Goal: Information Seeking & Learning: Learn about a topic

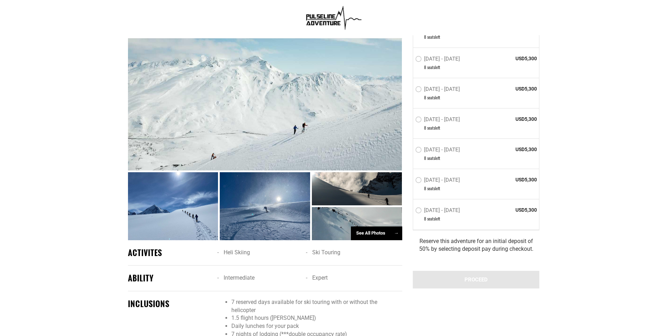
scroll to position [527, 0]
click at [256, 205] on div at bounding box center [265, 206] width 90 height 68
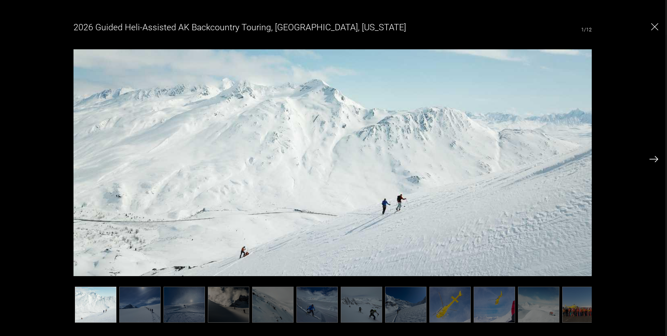
click at [656, 159] on img at bounding box center [654, 159] width 9 height 6
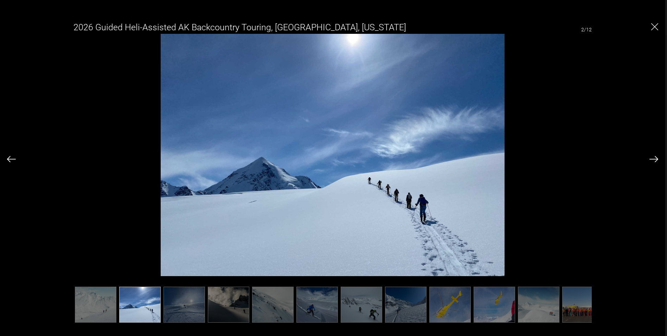
click at [656, 159] on img at bounding box center [654, 159] width 9 height 6
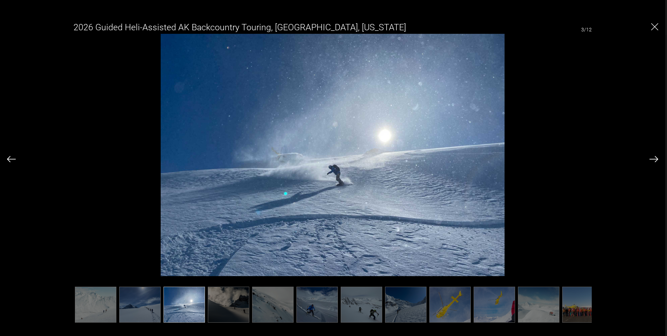
click at [656, 159] on img at bounding box center [654, 159] width 9 height 6
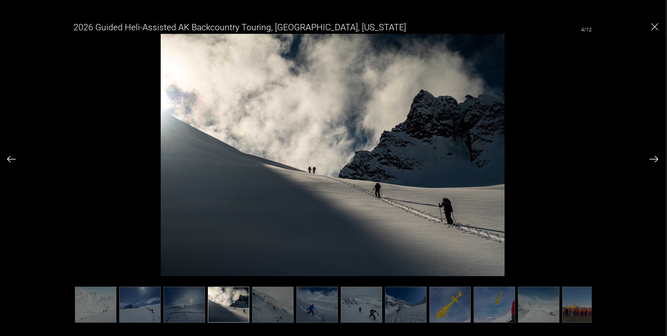
click at [656, 159] on img at bounding box center [654, 159] width 9 height 6
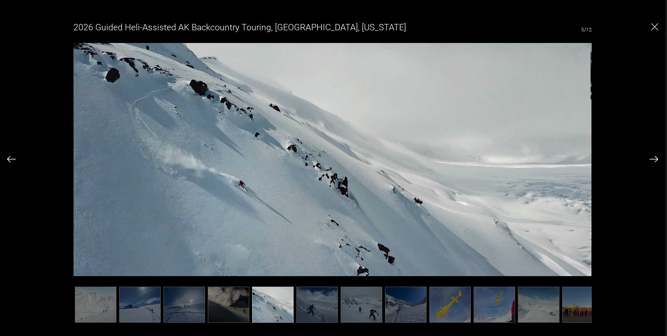
click at [655, 159] on img at bounding box center [654, 159] width 9 height 6
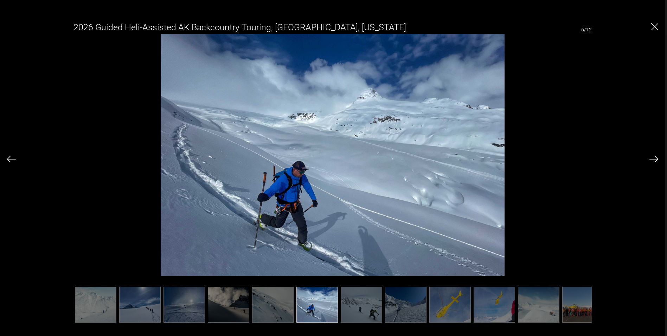
click at [655, 159] on img at bounding box center [654, 159] width 9 height 6
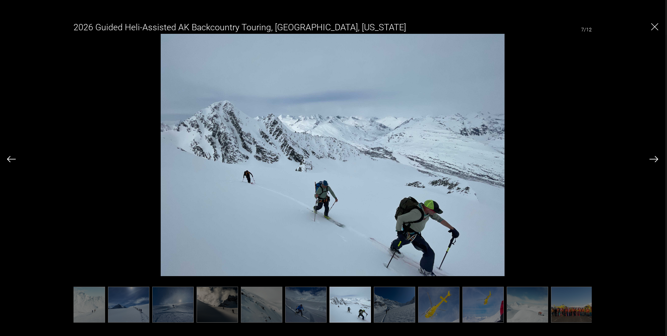
scroll to position [0, 13]
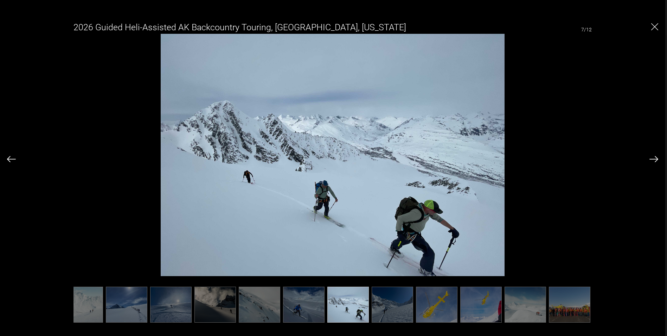
click at [655, 159] on img at bounding box center [654, 159] width 9 height 6
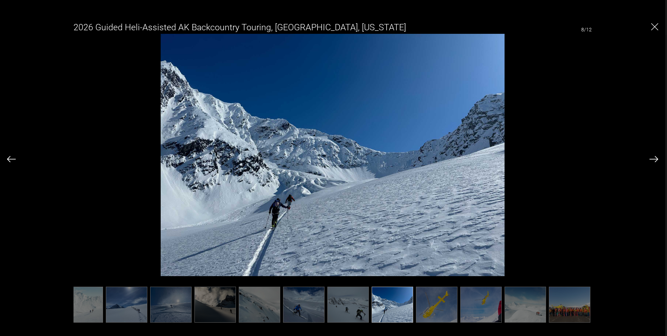
click at [655, 159] on img at bounding box center [654, 159] width 9 height 6
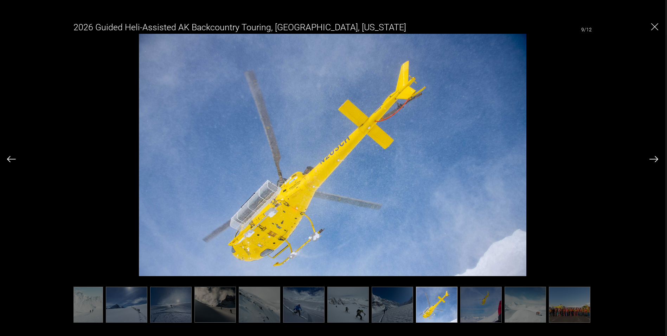
click at [655, 159] on img at bounding box center [654, 159] width 9 height 6
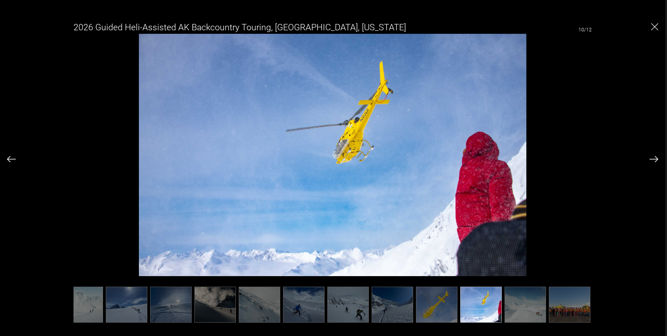
click at [655, 159] on img at bounding box center [654, 159] width 9 height 6
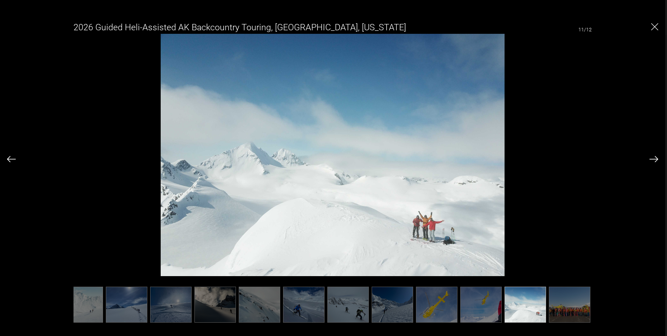
click at [655, 159] on img at bounding box center [654, 159] width 9 height 6
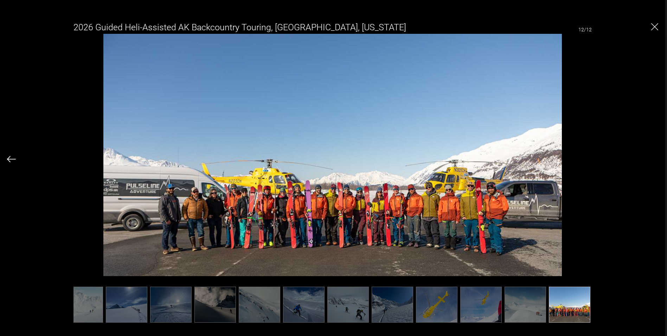
click at [655, 159] on div "2026 Guided Heli-Assisted AK Backcountry Touring, Valdez, Alaska 12/12" at bounding box center [333, 168] width 652 height 304
click at [655, 27] on img "Close" at bounding box center [655, 26] width 7 height 7
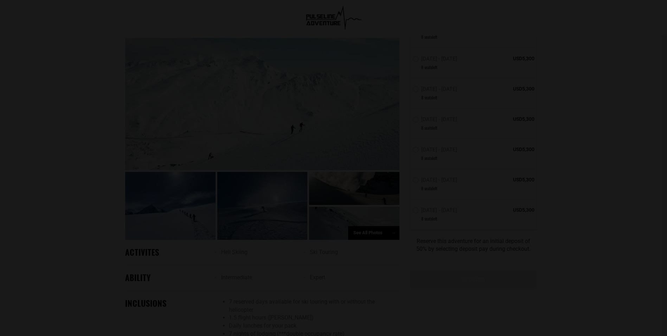
scroll to position [0, 0]
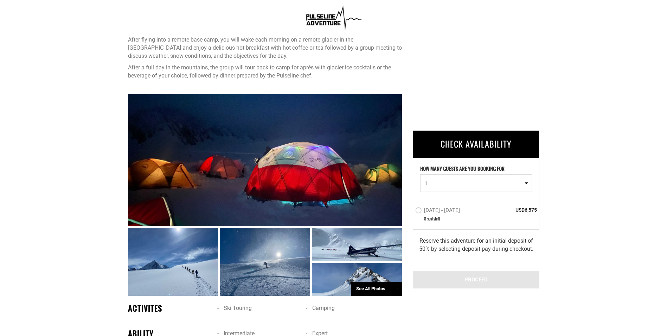
scroll to position [423, 0]
click at [319, 166] on div at bounding box center [265, 160] width 274 height 132
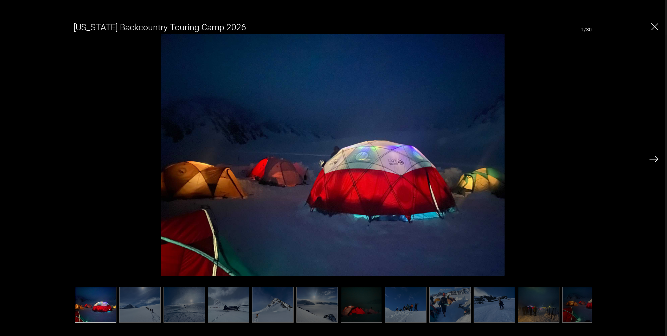
click at [140, 300] on img at bounding box center [140, 304] width 42 height 36
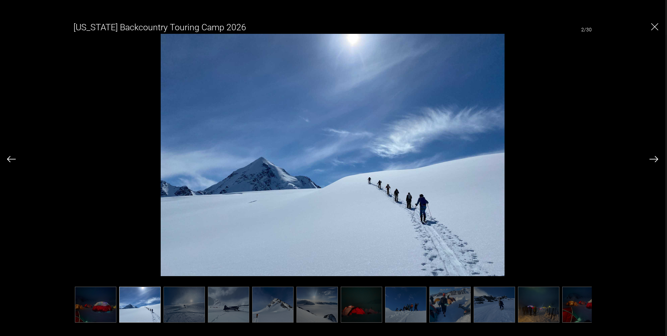
click at [179, 301] on img at bounding box center [185, 304] width 42 height 36
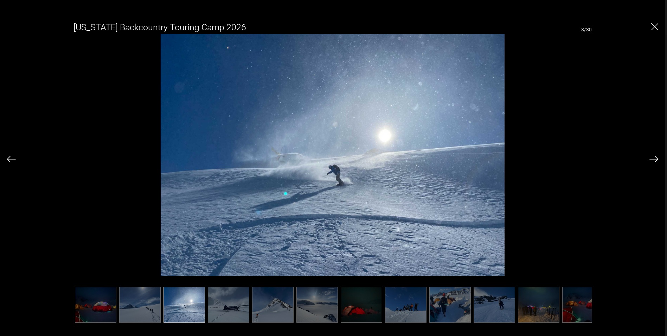
click at [223, 302] on img at bounding box center [229, 304] width 42 height 36
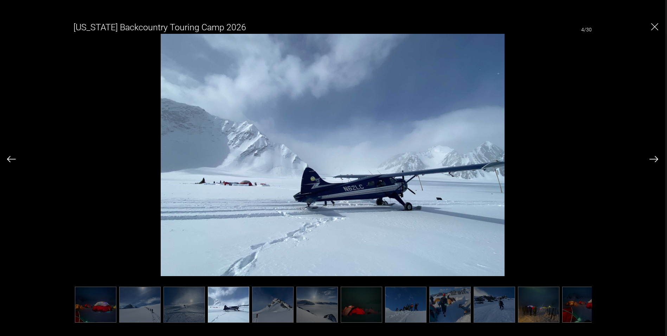
click at [265, 303] on img at bounding box center [273, 304] width 42 height 36
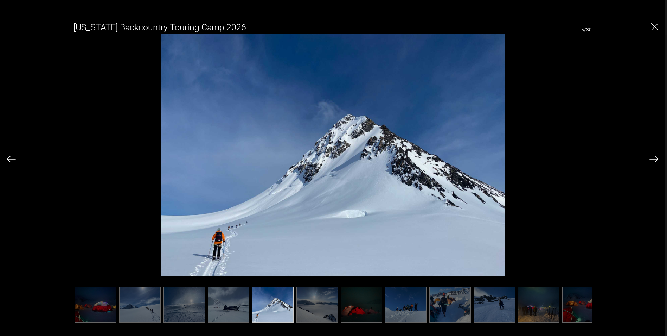
click at [311, 301] on img at bounding box center [318, 304] width 42 height 36
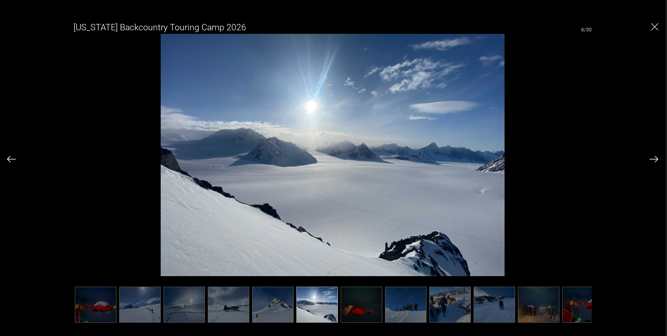
click at [368, 302] on img at bounding box center [362, 304] width 42 height 36
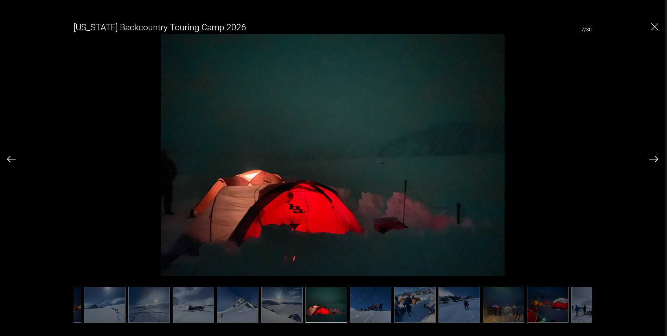
click at [392, 302] on img at bounding box center [371, 304] width 42 height 36
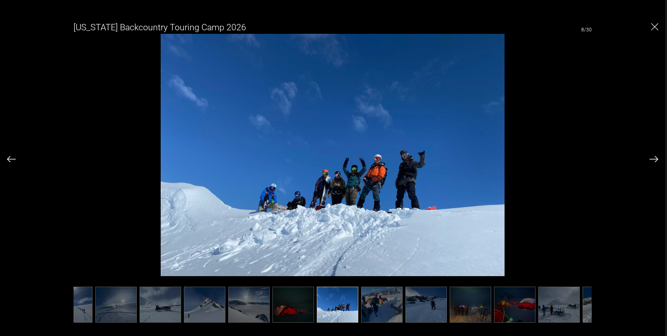
scroll to position [0, 70]
click at [368, 303] on img at bounding box center [380, 304] width 42 height 36
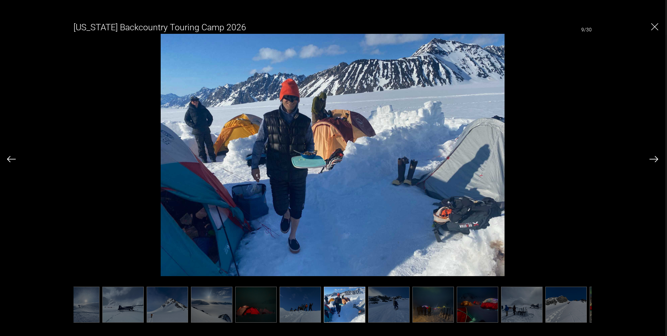
click at [407, 303] on img at bounding box center [389, 304] width 42 height 36
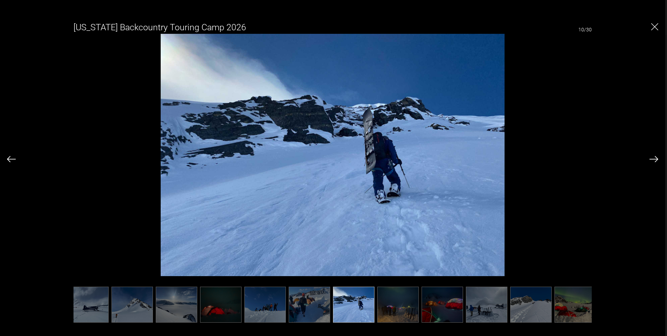
click at [306, 300] on img at bounding box center [310, 304] width 42 height 36
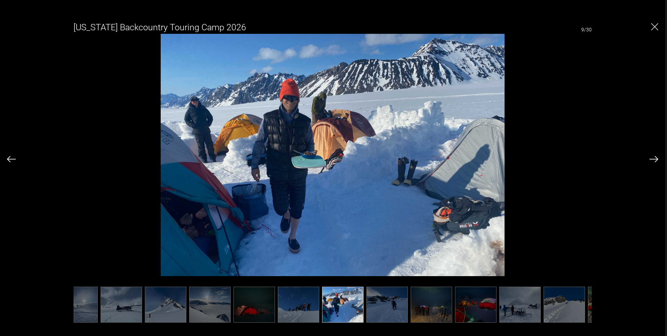
scroll to position [0, 106]
click at [384, 299] on img at bounding box center [389, 304] width 42 height 36
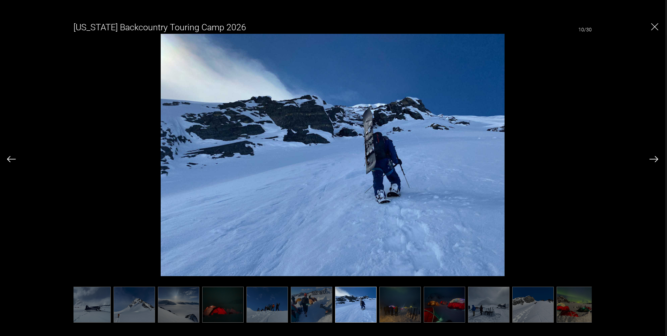
scroll to position [0, 141]
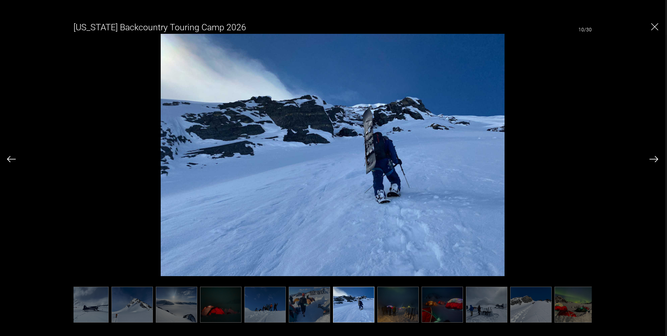
click at [389, 298] on img at bounding box center [398, 304] width 42 height 36
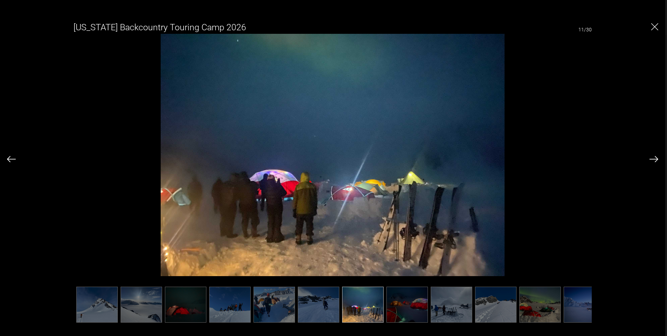
scroll to position [0, 176]
click at [398, 294] on img at bounding box center [408, 304] width 42 height 36
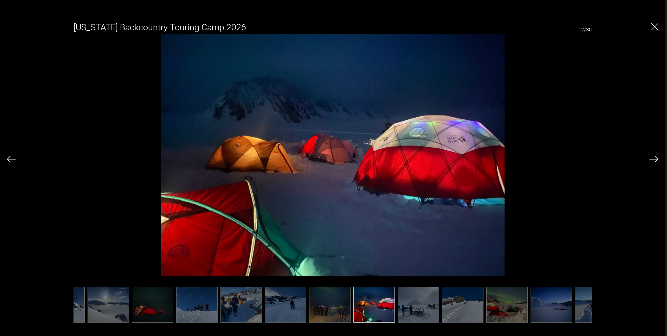
scroll to position [0, 211]
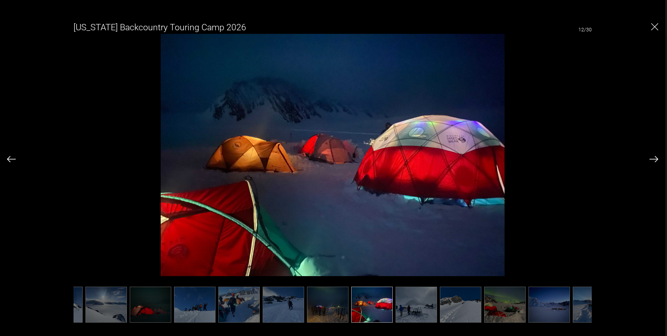
click at [410, 300] on img at bounding box center [417, 304] width 42 height 36
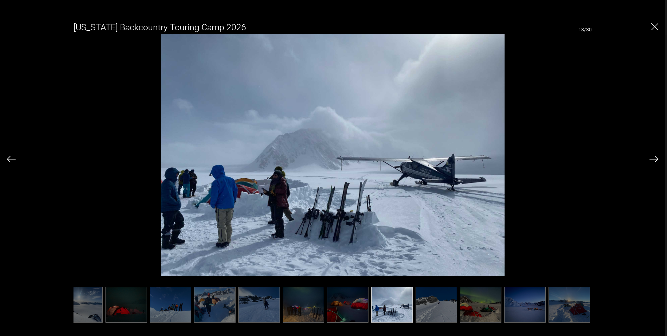
scroll to position [0, 246]
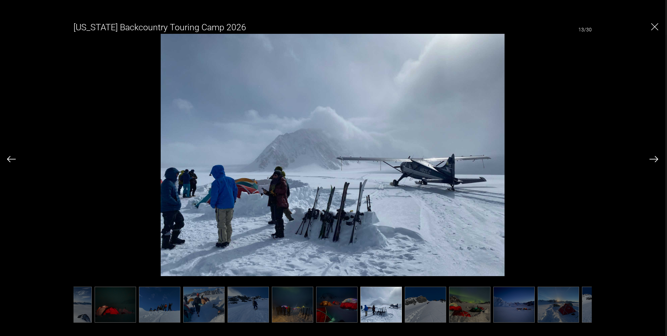
click at [344, 304] on img at bounding box center [337, 304] width 42 height 36
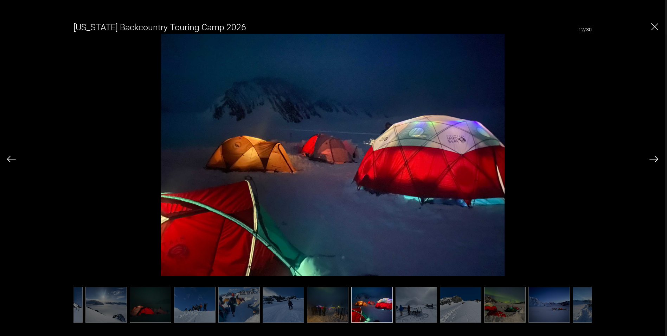
scroll to position [0, 211]
click at [505, 309] on img at bounding box center [505, 304] width 42 height 36
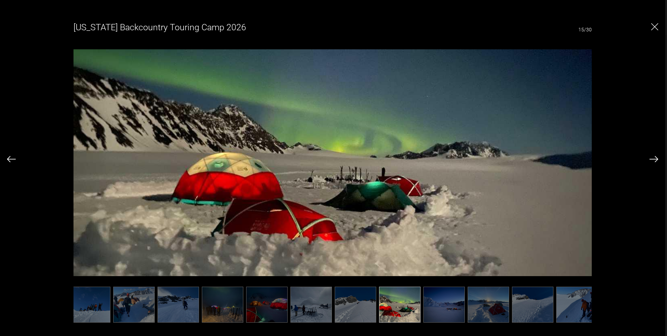
scroll to position [0, 317]
click at [441, 302] on img at bounding box center [444, 304] width 42 height 36
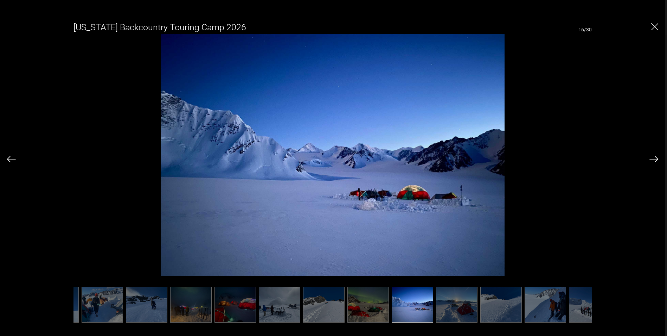
scroll to position [0, 352]
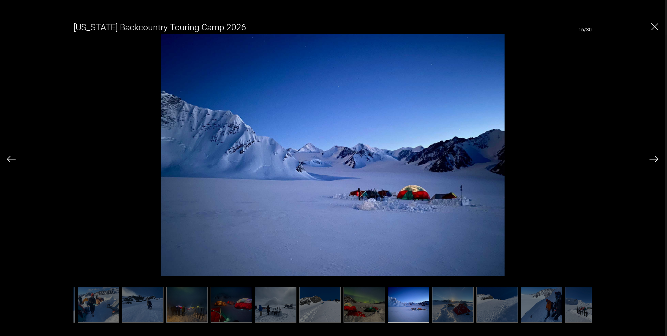
click at [122, 102] on div "[US_STATE] Backcountry Touring Camp 2026 16/30" at bounding box center [333, 147] width 519 height 258
click at [654, 27] on img "Close" at bounding box center [655, 26] width 7 height 7
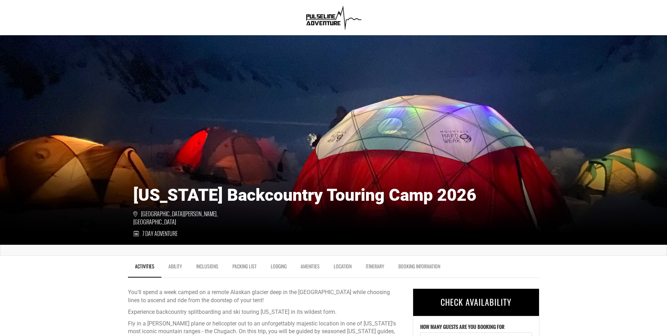
scroll to position [0, 0]
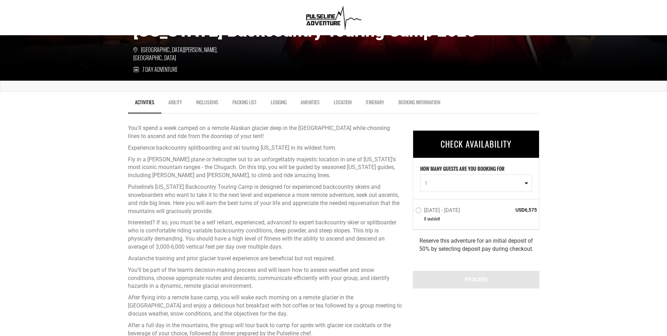
scroll to position [166, 0]
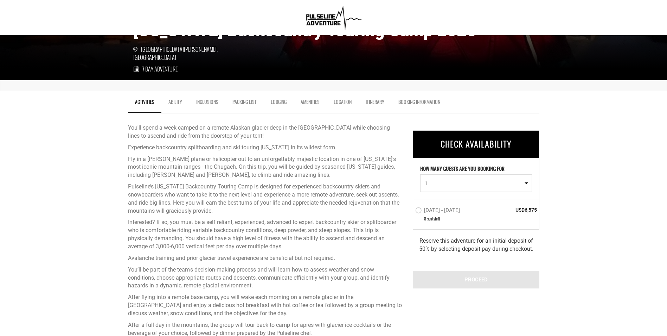
click at [207, 102] on link "Inclusions" at bounding box center [207, 104] width 36 height 18
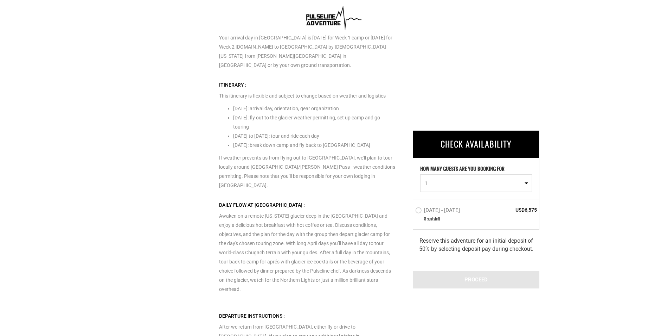
scroll to position [1480, 0]
